Goal: Task Accomplishment & Management: Complete application form

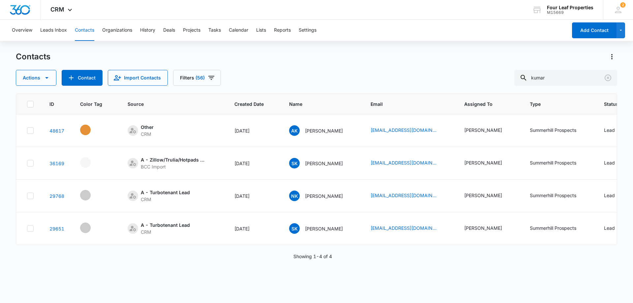
drag, startPoint x: 569, startPoint y: 79, endPoint x: 412, endPoint y: 80, distance: 157.5
click at [413, 79] on div "Actions Contact Import Contacts Filters (56) [PERSON_NAME]" at bounding box center [316, 78] width 601 height 16
type input "[PERSON_NAME]"
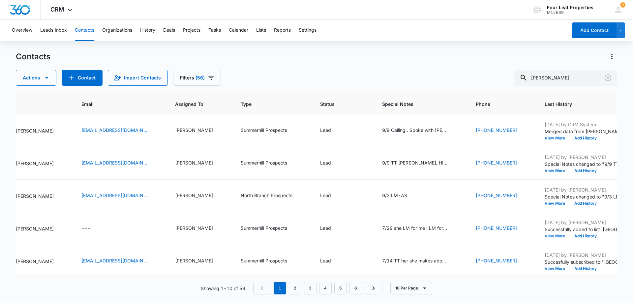
scroll to position [0, 291]
click at [458, 130] on div "9/9 Calling.. Spoke with [PERSON_NAME]. Put house on the market looking to move…" at bounding box center [419, 131] width 78 height 8
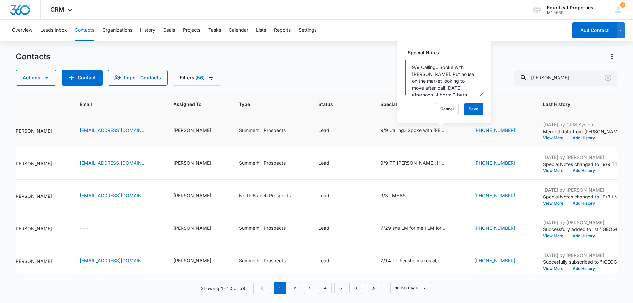
click at [410, 65] on textarea "9/9 Calling.. Spoke with [PERSON_NAME]. Put house on the market looking to move…" at bounding box center [444, 78] width 78 height 38
type textarea "9/10 [PERSON_NAME] and his wife came in and toured [PERSON_NAME] with me really…"
click at [464, 113] on button "Save" at bounding box center [473, 109] width 19 height 13
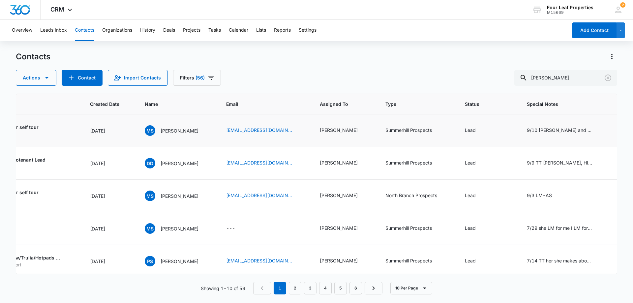
scroll to position [0, 42]
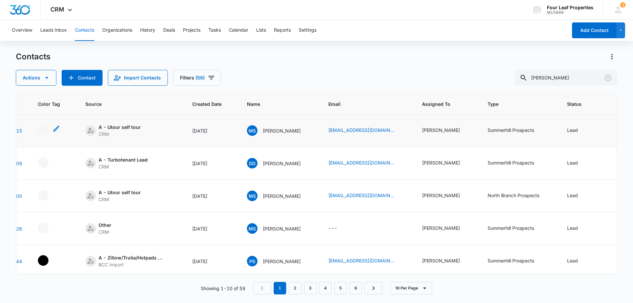
click at [44, 128] on div "- - Select to Edit Field" at bounding box center [43, 130] width 11 height 11
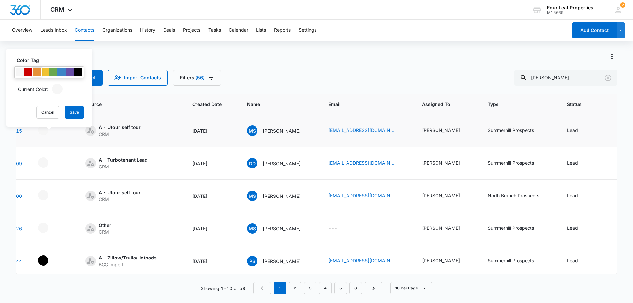
click at [38, 73] on div at bounding box center [37, 72] width 8 height 8
click at [73, 111] on button "Save" at bounding box center [74, 112] width 19 height 13
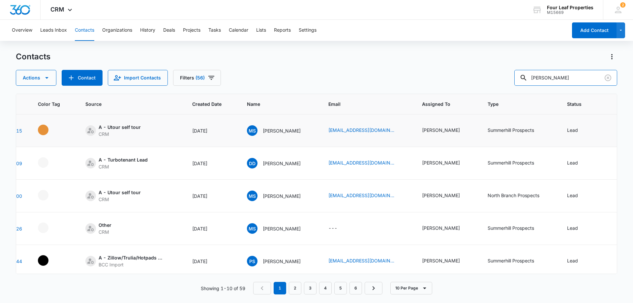
drag, startPoint x: 550, startPoint y: 76, endPoint x: 363, endPoint y: 77, distance: 186.5
click at [363, 77] on div "Actions Contact Import Contacts Filters (56) [PERSON_NAME]" at bounding box center [316, 78] width 601 height 16
type input "[PERSON_NAME]"
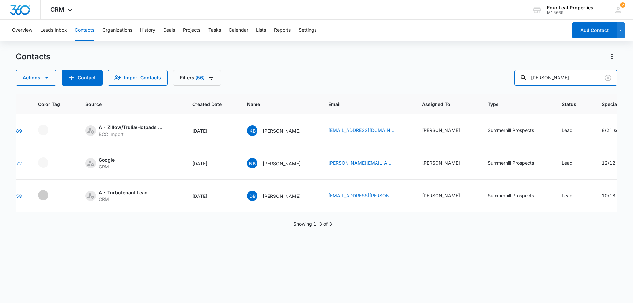
drag, startPoint x: 553, startPoint y: 74, endPoint x: 468, endPoint y: 84, distance: 85.9
click at [474, 84] on div "Actions Contact Import Contacts Filters (56) [PERSON_NAME]" at bounding box center [316, 78] width 601 height 16
click at [95, 78] on button "Contact" at bounding box center [82, 78] width 41 height 16
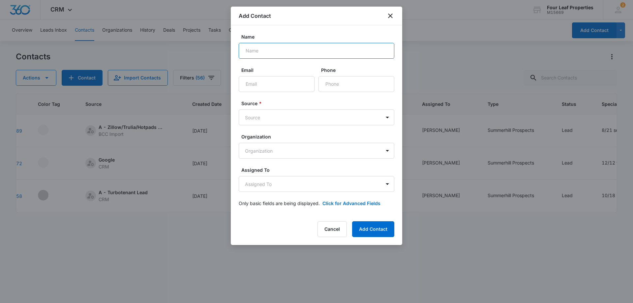
paste input "[PERSON_NAME]"
type input "[PERSON_NAME]"
drag, startPoint x: 266, startPoint y: 93, endPoint x: 267, endPoint y: 97, distance: 4.5
click at [267, 97] on form "Name [PERSON_NAME] Email Phone Source * Source Organization Organization Assign…" at bounding box center [317, 123] width 156 height 181
click at [273, 88] on input "Email" at bounding box center [277, 84] width 76 height 16
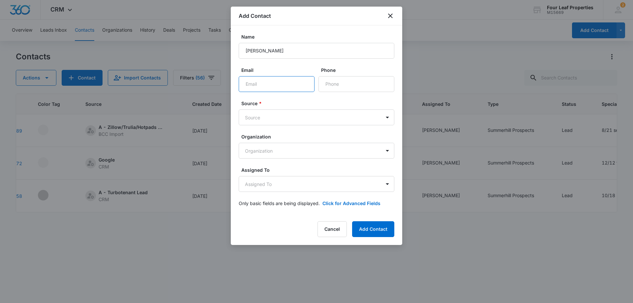
paste input "[PERSON_NAME][EMAIL_ADDRESS][DOMAIN_NAME]"
type input "[PERSON_NAME][EMAIL_ADDRESS][DOMAIN_NAME]"
click at [332, 84] on input "Phone" at bounding box center [356, 84] width 76 height 16
paste input "[PHONE_NUMBER]"
type input "[PHONE_NUMBER]"
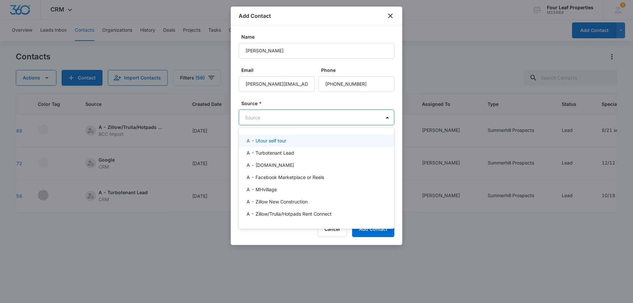
click at [320, 115] on body "CRM Apps Reputation Websites Forms CRM Email Social Shop Payments POS Content A…" at bounding box center [316, 151] width 633 height 303
click at [283, 144] on div "A - Utour self tour" at bounding box center [317, 140] width 156 height 12
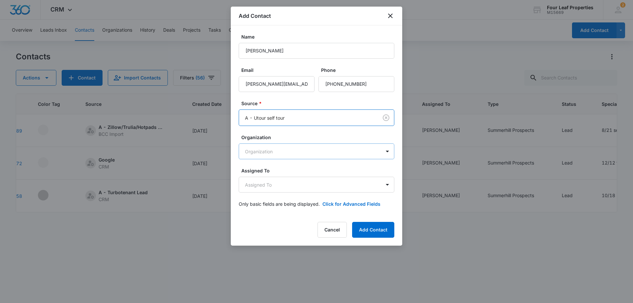
click at [283, 143] on body "CRM Apps Reputation Websites Forms CRM Email Social Shop Payments POS Content A…" at bounding box center [316, 151] width 633 height 303
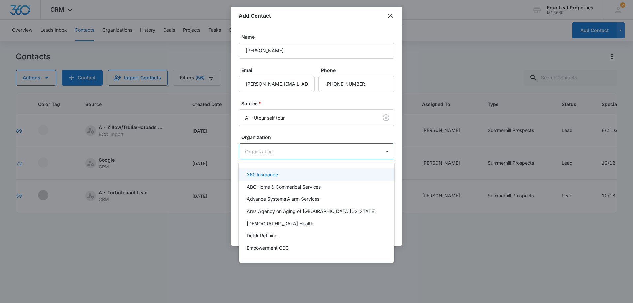
click at [294, 135] on div at bounding box center [316, 151] width 633 height 303
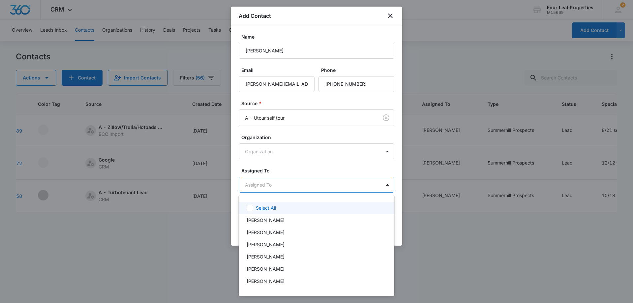
click at [283, 181] on body "CRM Apps Reputation Websites Forms CRM Email Social Shop Payments POS Content A…" at bounding box center [316, 151] width 633 height 303
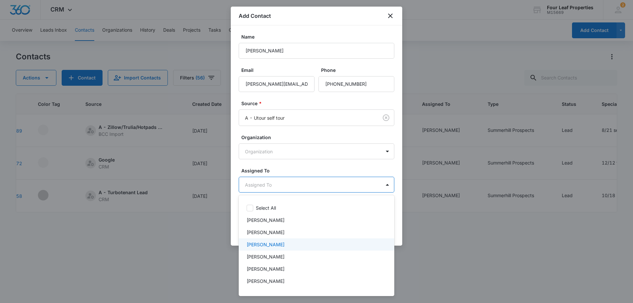
click at [295, 250] on div "[PERSON_NAME]" at bounding box center [317, 244] width 156 height 12
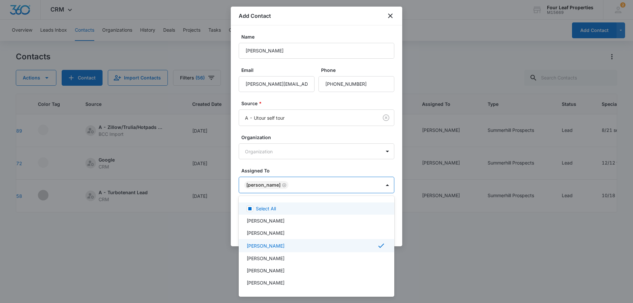
click at [309, 172] on div at bounding box center [316, 151] width 633 height 303
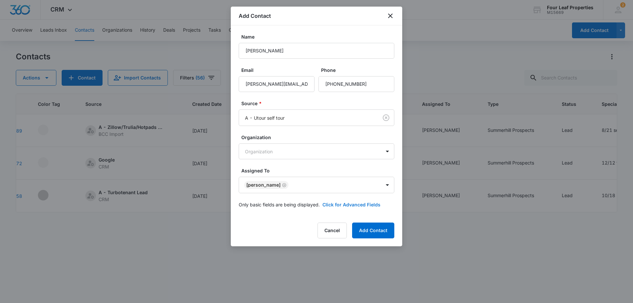
click at [346, 206] on button "Click for Advanced Fields" at bounding box center [351, 204] width 58 height 7
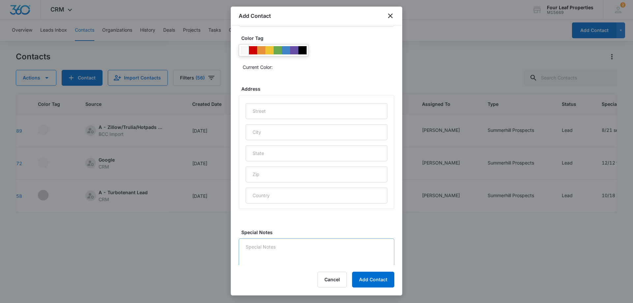
scroll to position [259, 0]
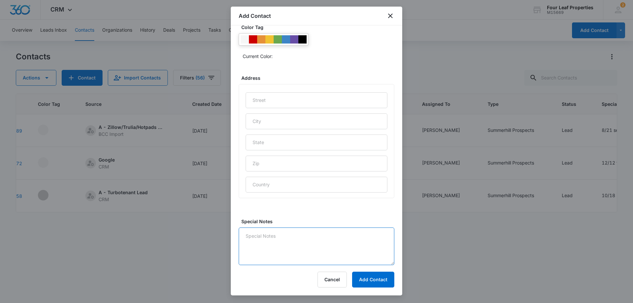
click at [304, 241] on textarea "Special Notes" at bounding box center [317, 246] width 156 height 38
type textarea "9/10 LM will call back"
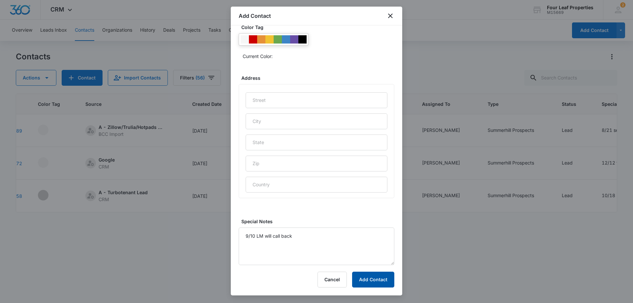
click at [375, 278] on button "Add Contact" at bounding box center [373, 280] width 42 height 16
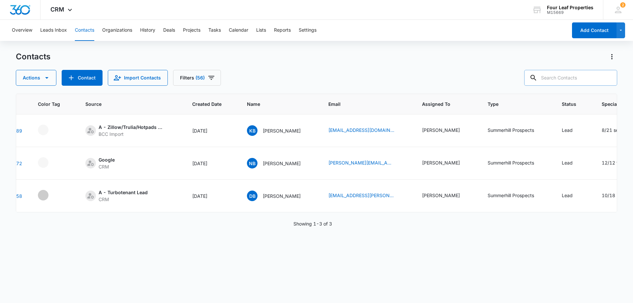
click at [567, 81] on input "text" at bounding box center [570, 78] width 93 height 16
paste input "[PERSON_NAME]"
type input "[PERSON_NAME]"
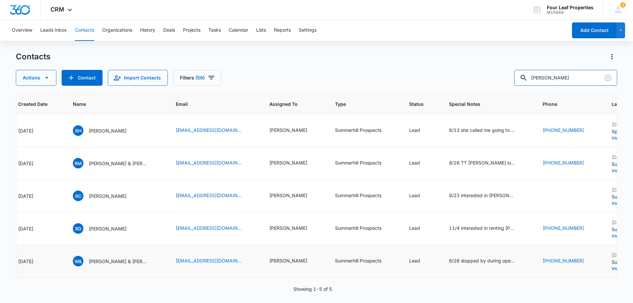
scroll to position [0, 214]
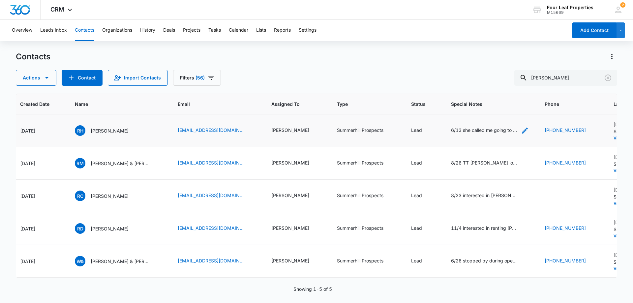
click at [502, 130] on div "6/13 she called me going to apply for 4 bdrm move time is [DATE]/[DATE] 1 dog l…" at bounding box center [490, 131] width 78 height 8
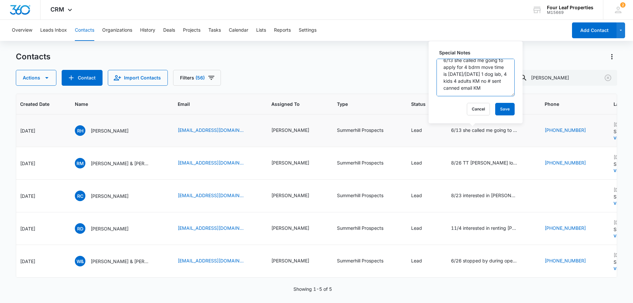
scroll to position [13, 0]
click at [479, 107] on button "Cancel" at bounding box center [478, 109] width 23 height 13
